Goal: Information Seeking & Learning: Check status

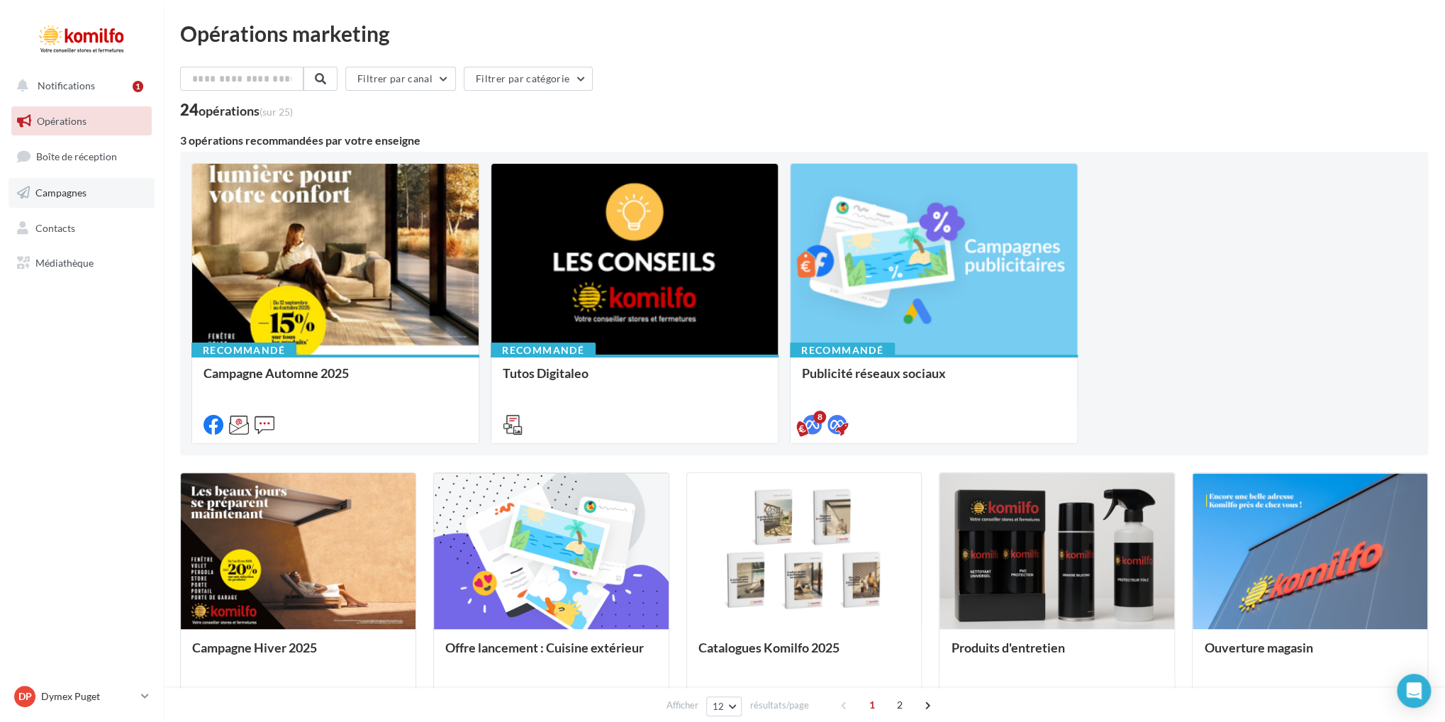
click at [93, 193] on link "Campagnes" at bounding box center [82, 193] width 146 height 30
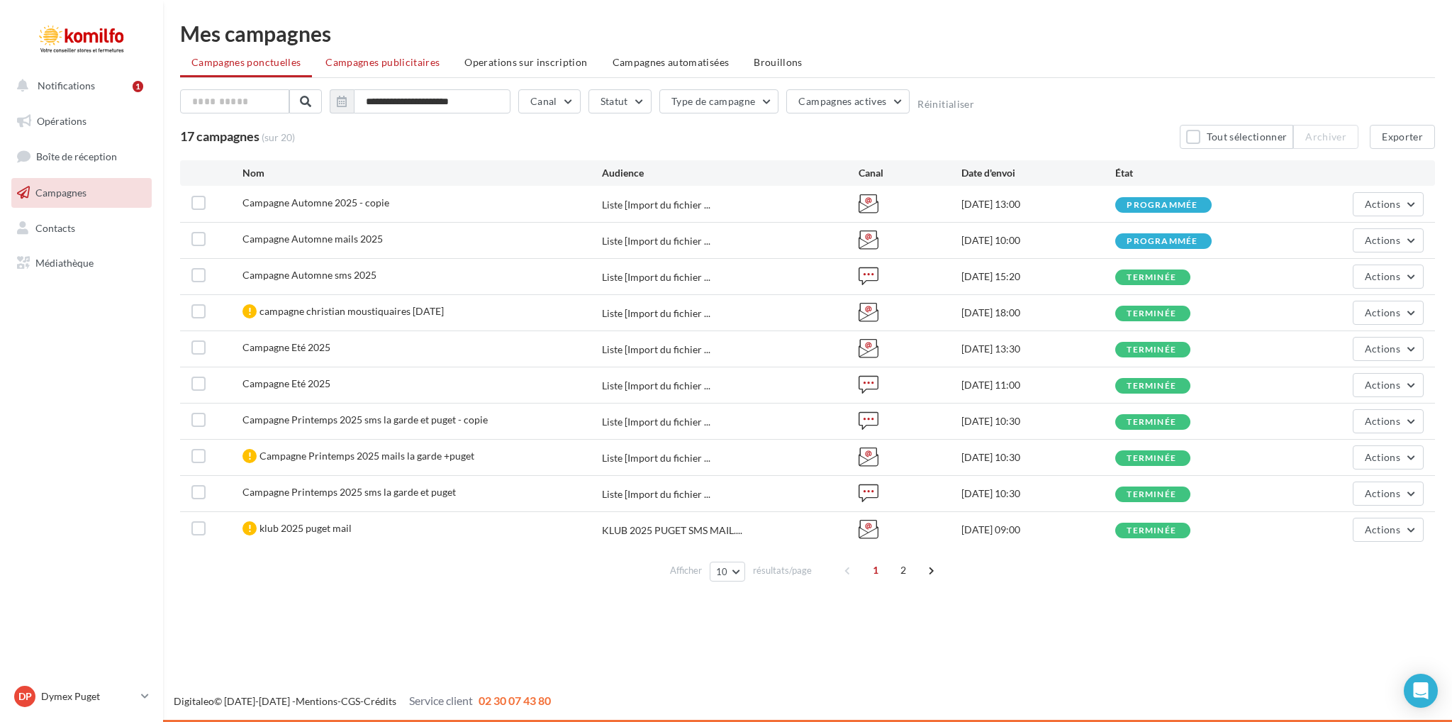
click at [431, 65] on span "Campagnes publicitaires" at bounding box center [382, 62] width 114 height 12
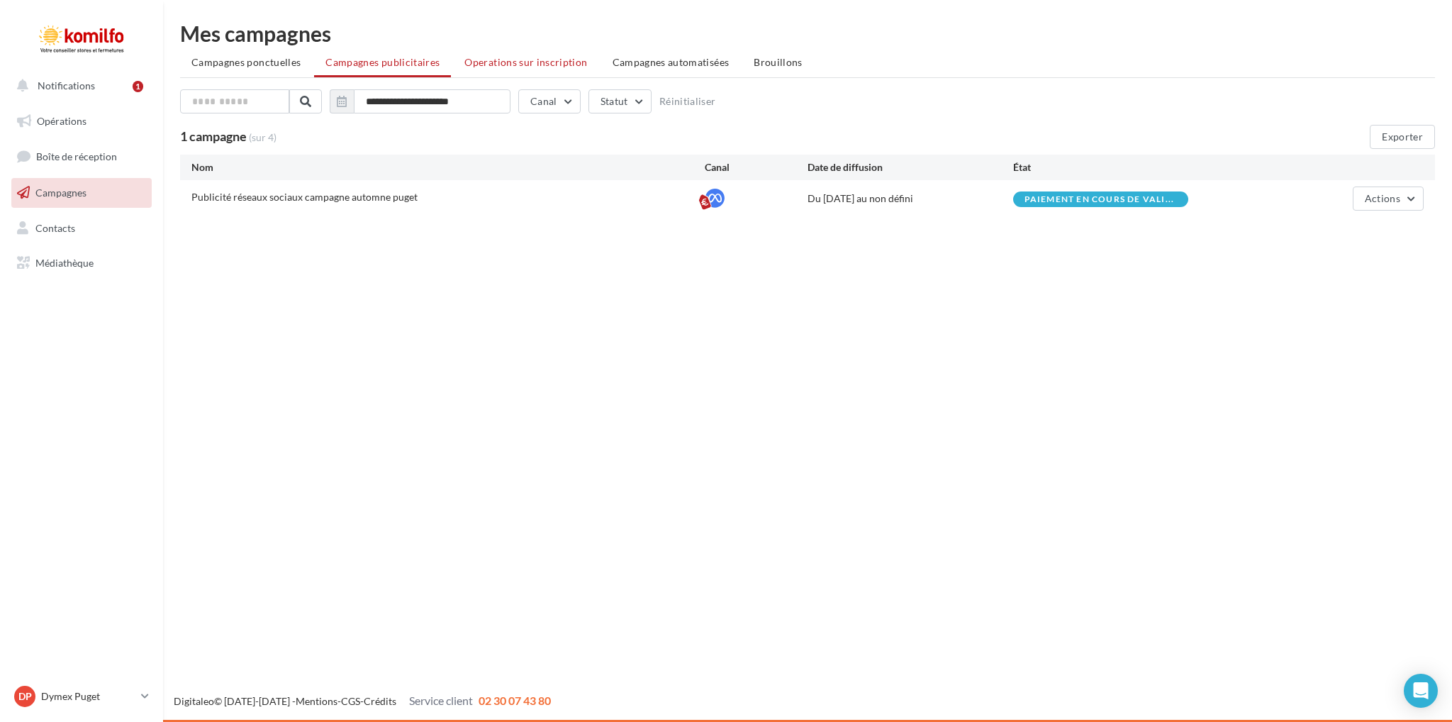
click at [528, 62] on span "Operations sur inscription" at bounding box center [525, 62] width 123 height 12
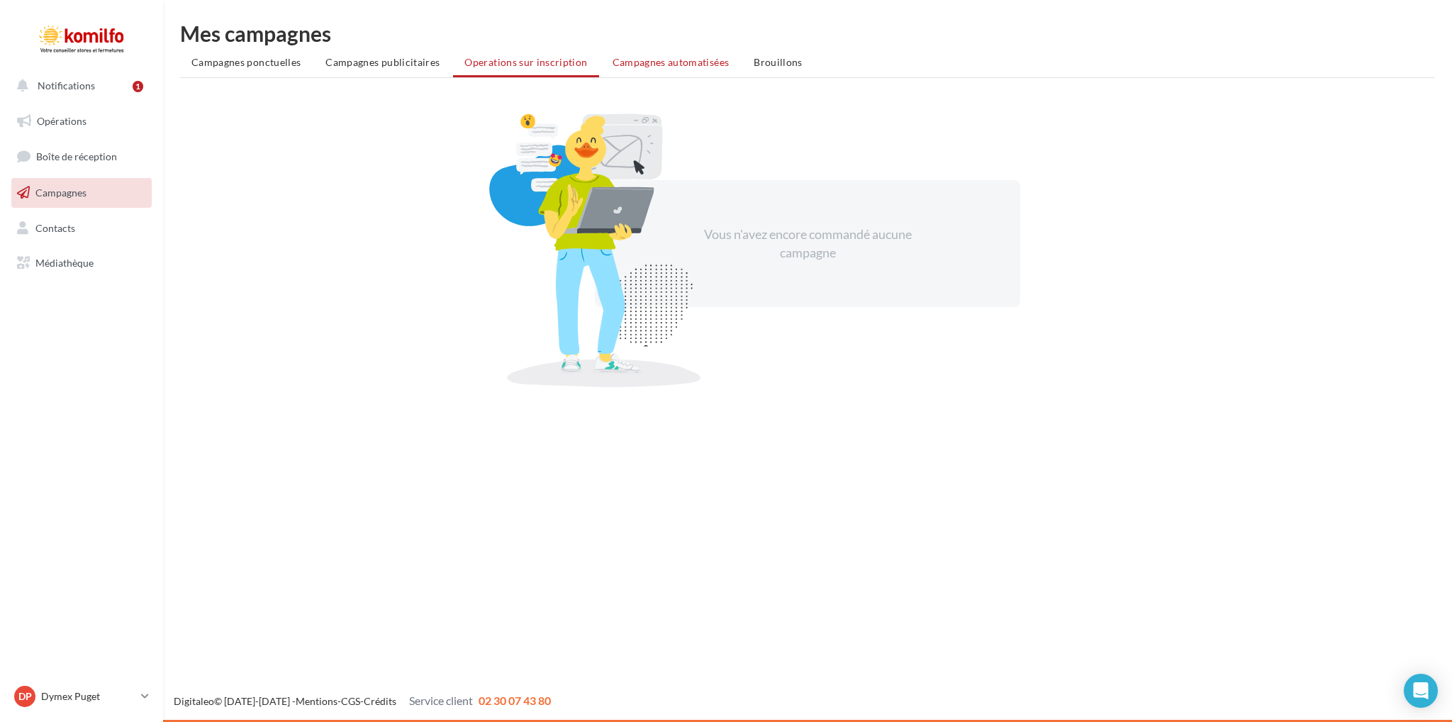
click at [686, 63] on span "Campagnes automatisées" at bounding box center [671, 62] width 117 height 12
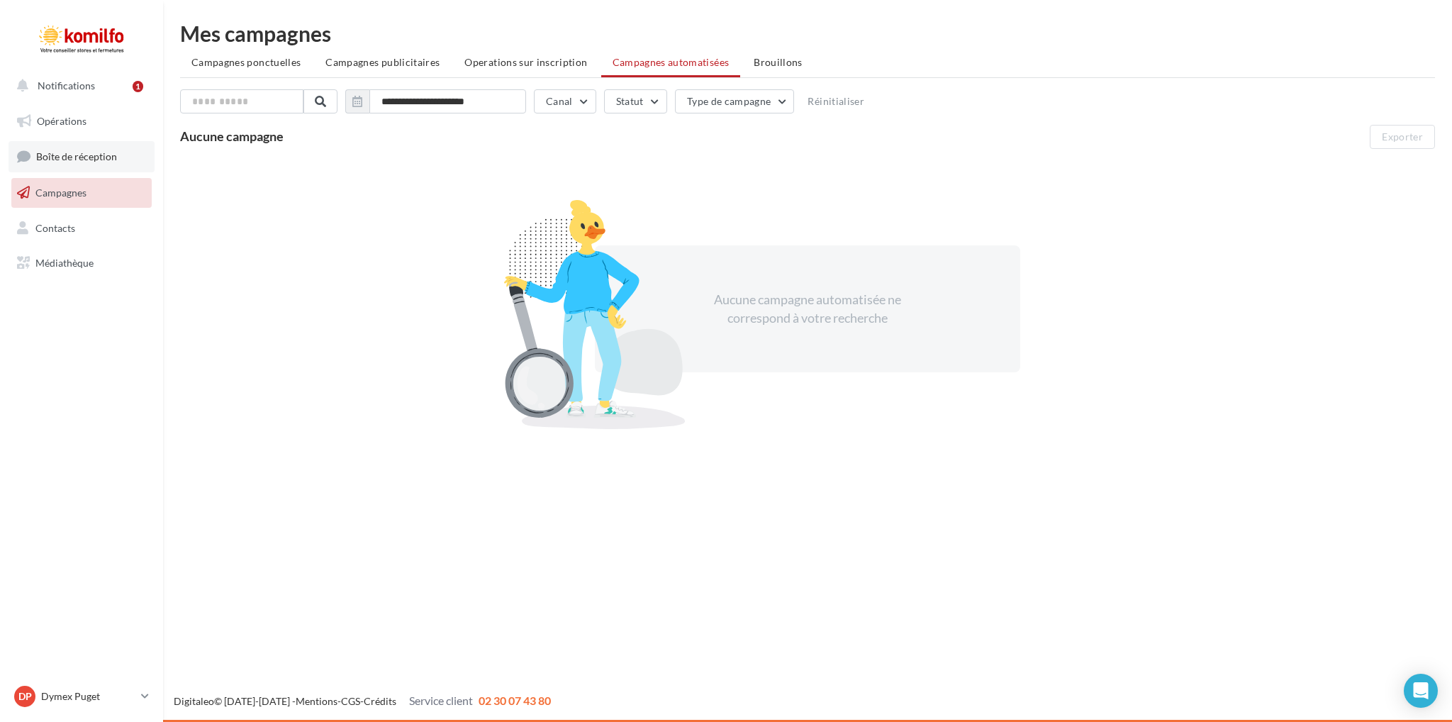
click at [60, 160] on span "Boîte de réception" at bounding box center [76, 156] width 81 height 12
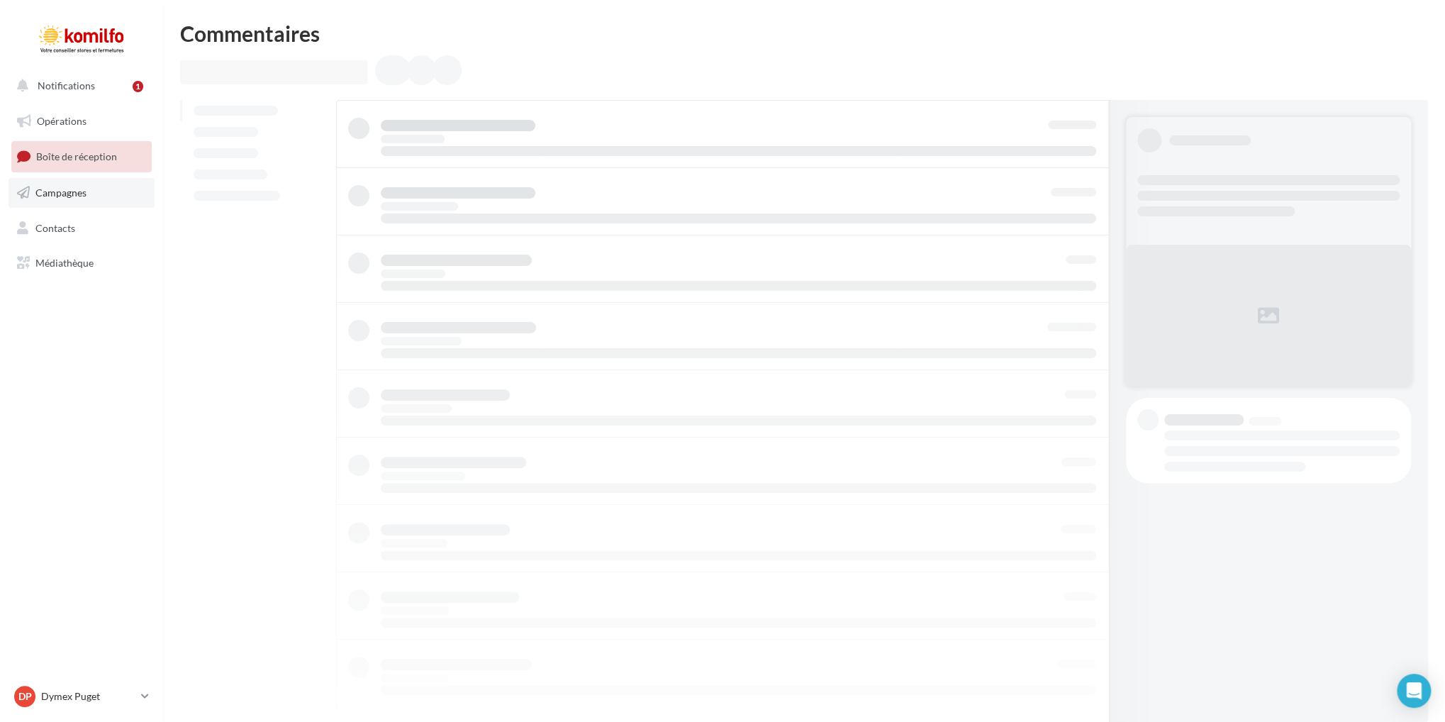
click at [74, 188] on span "Campagnes" at bounding box center [60, 192] width 51 height 12
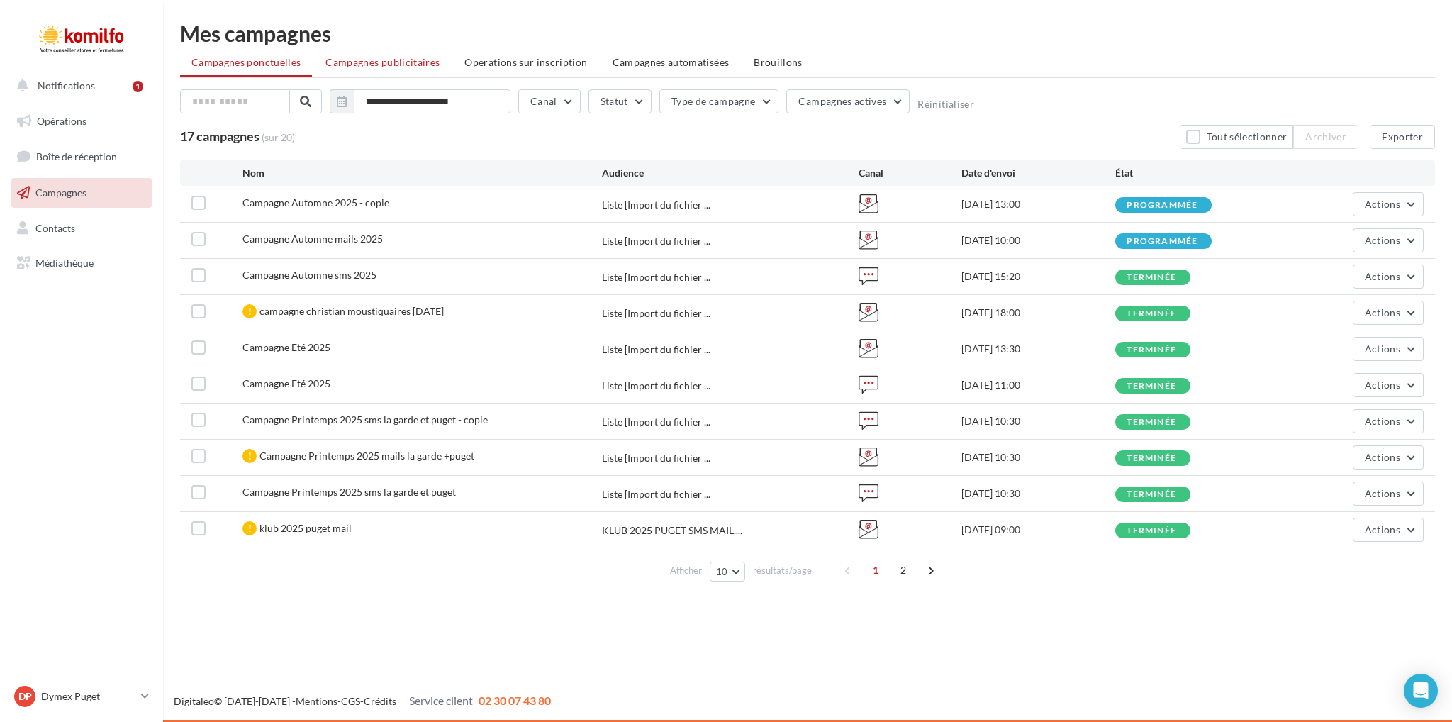
click at [360, 62] on span "Campagnes publicitaires" at bounding box center [382, 62] width 114 height 12
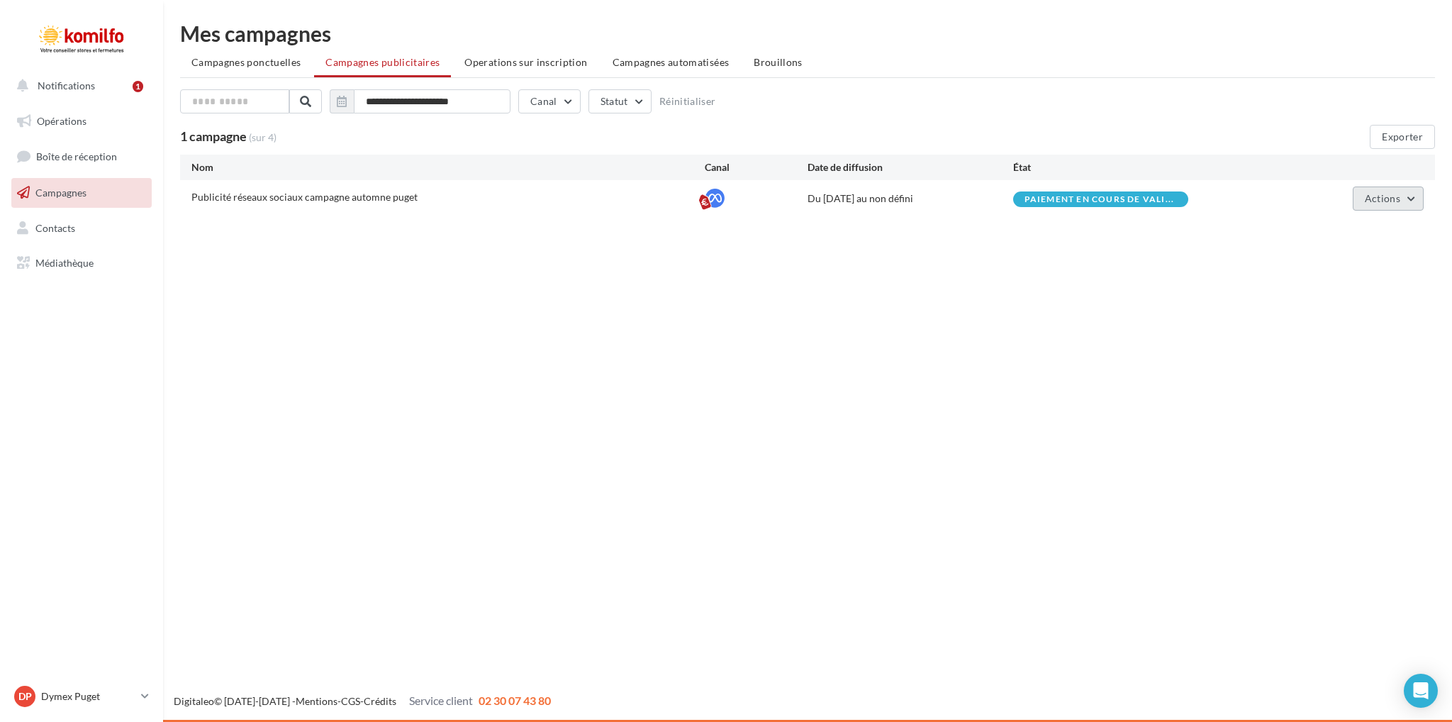
click at [1392, 194] on span "Actions" at bounding box center [1382, 198] width 35 height 12
click at [1354, 270] on button "Voir les résultats" at bounding box center [1353, 268] width 142 height 37
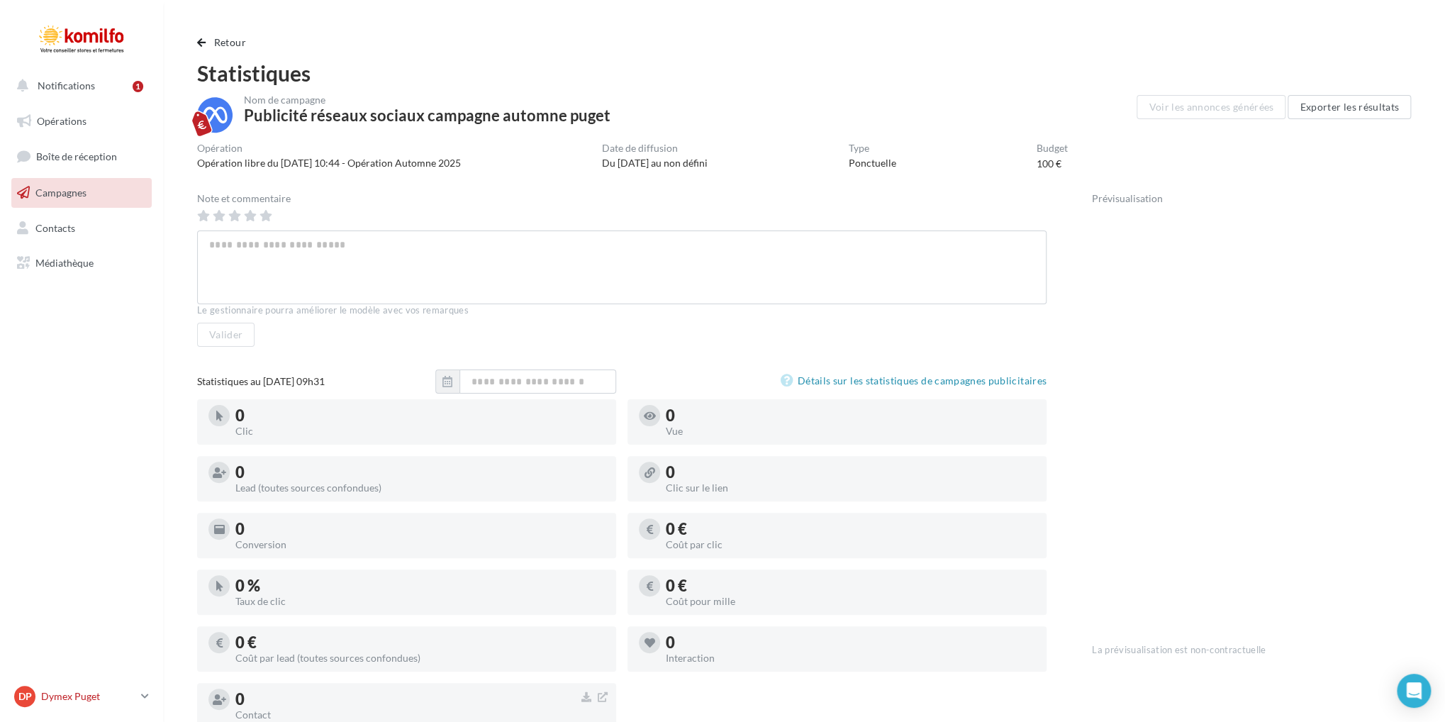
click at [144, 696] on icon at bounding box center [145, 696] width 8 height 12
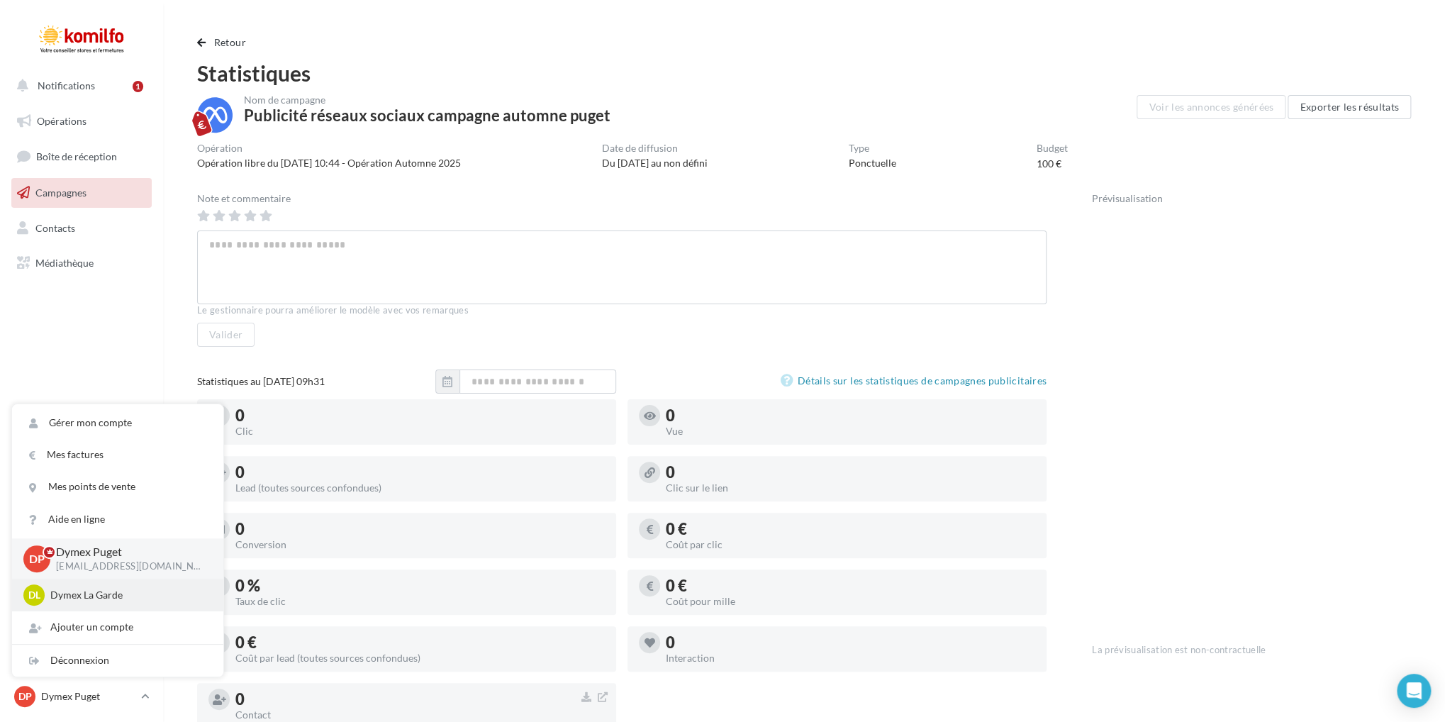
click at [112, 589] on p "Dymex La Garde" at bounding box center [128, 595] width 156 height 14
